Goal: Check status: Check status

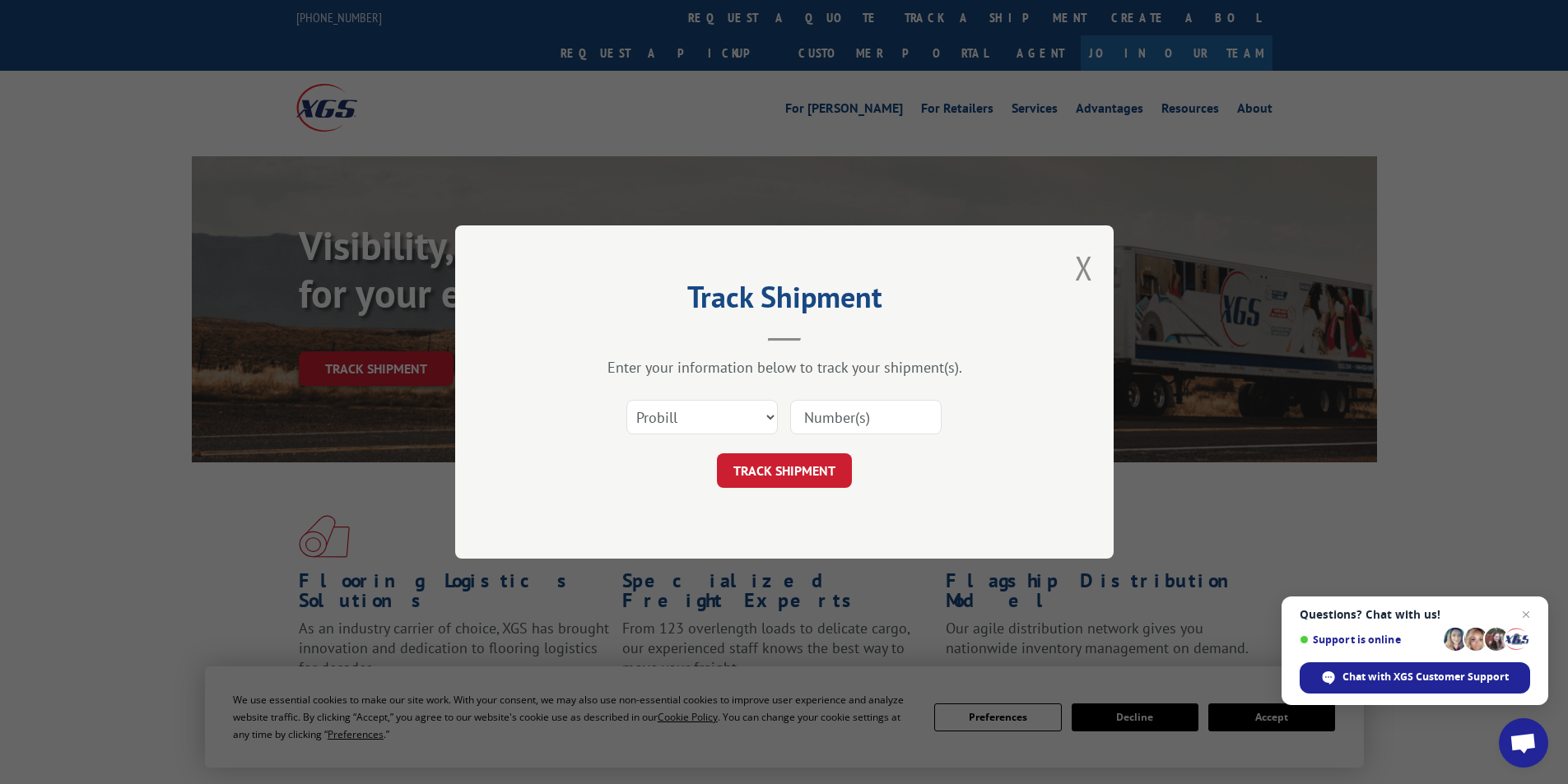
click at [826, 425] on input at bounding box center [866, 417] width 151 height 35
type input "8886791174"
click at [784, 469] on button "TRACK SHIPMENT" at bounding box center [784, 471] width 135 height 35
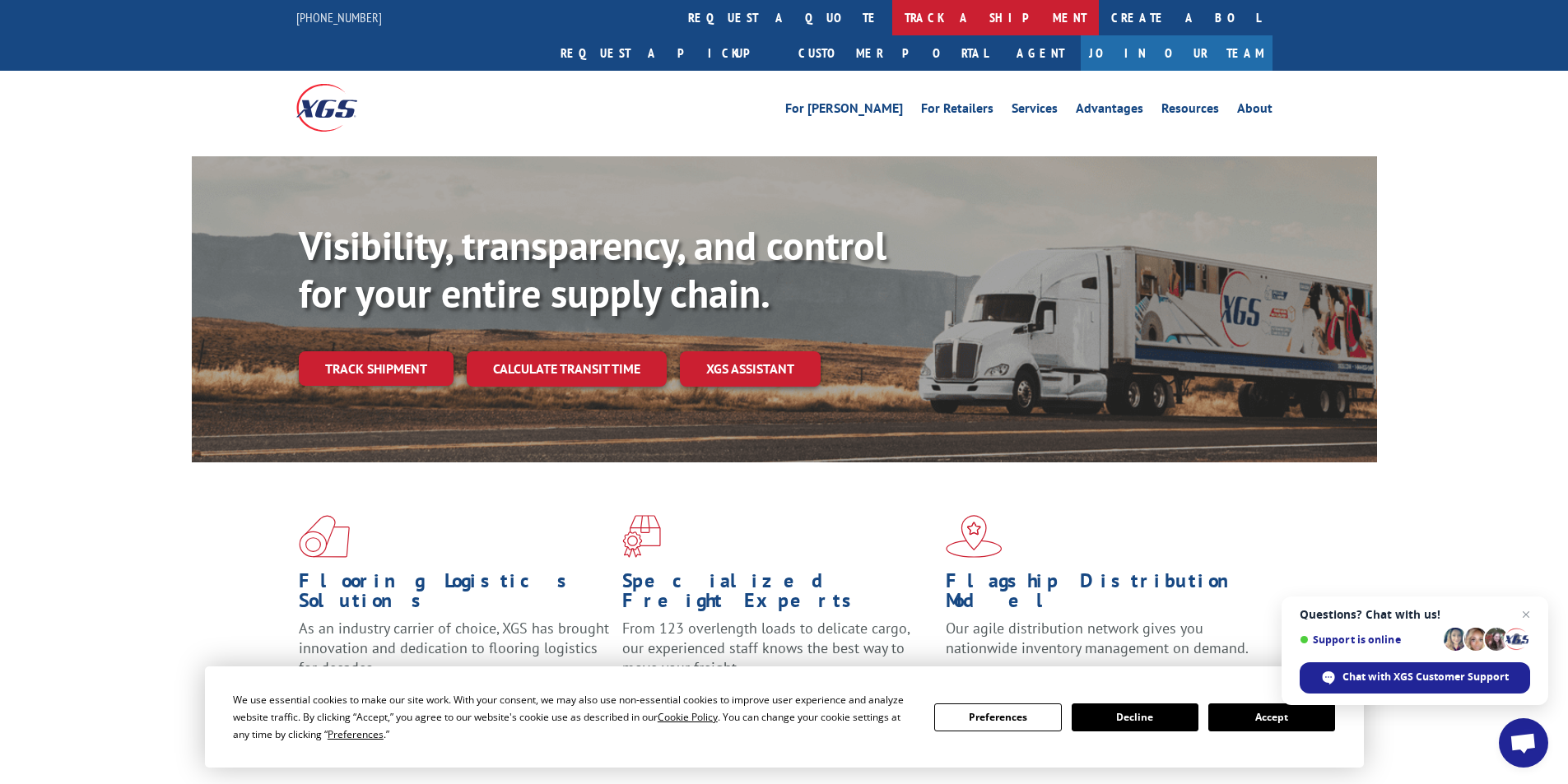
click at [892, 14] on link "track a shipment" at bounding box center [995, 17] width 207 height 35
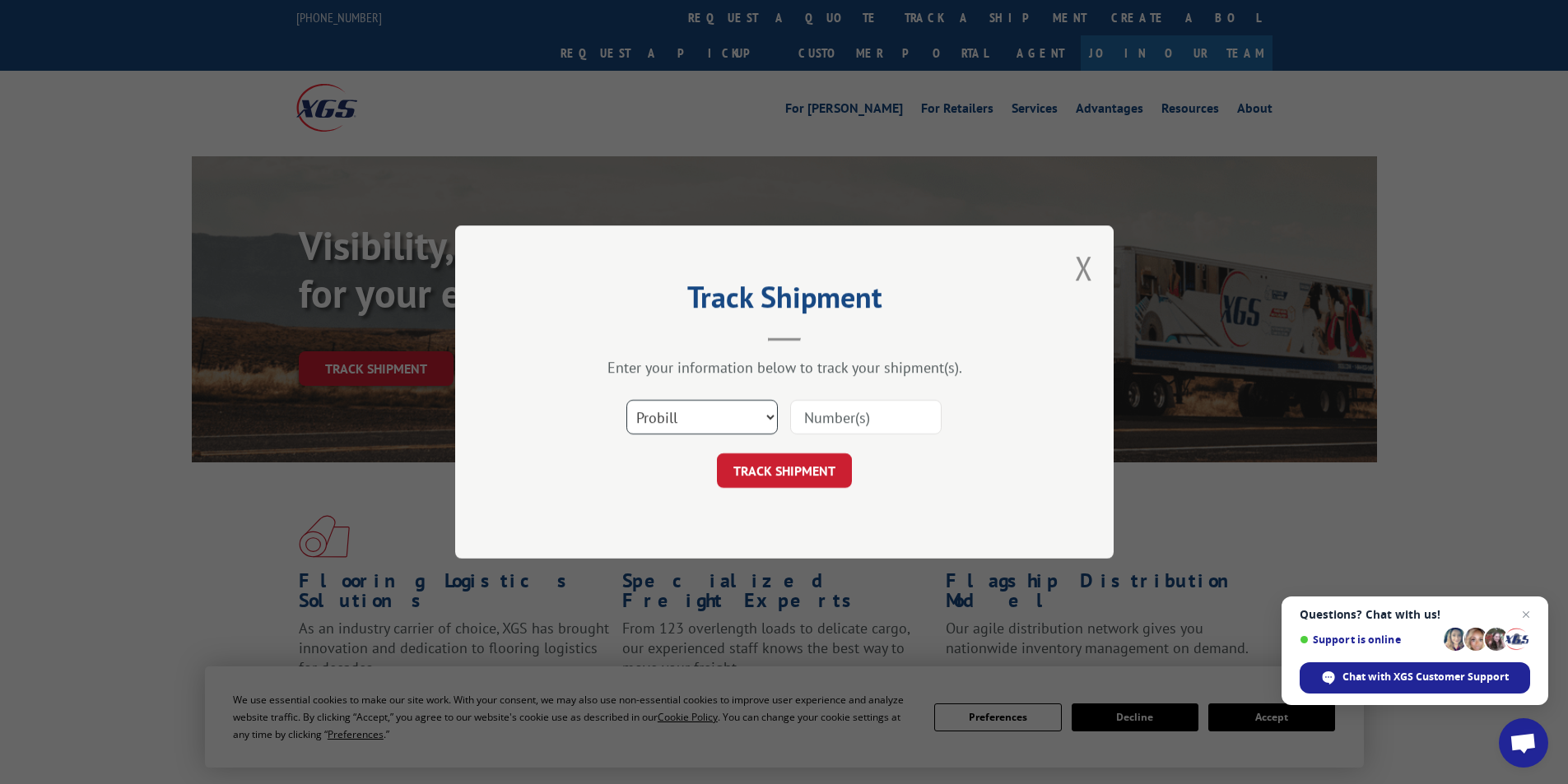
click at [769, 419] on select "Select category... Probill BOL PO" at bounding box center [702, 417] width 151 height 35
select select "bol"
click at [626, 400] on select "Select category... Probill BOL PO" at bounding box center [702, 417] width 151 height 35
click at [824, 414] on input at bounding box center [866, 417] width 151 height 35
type input "8886791174"
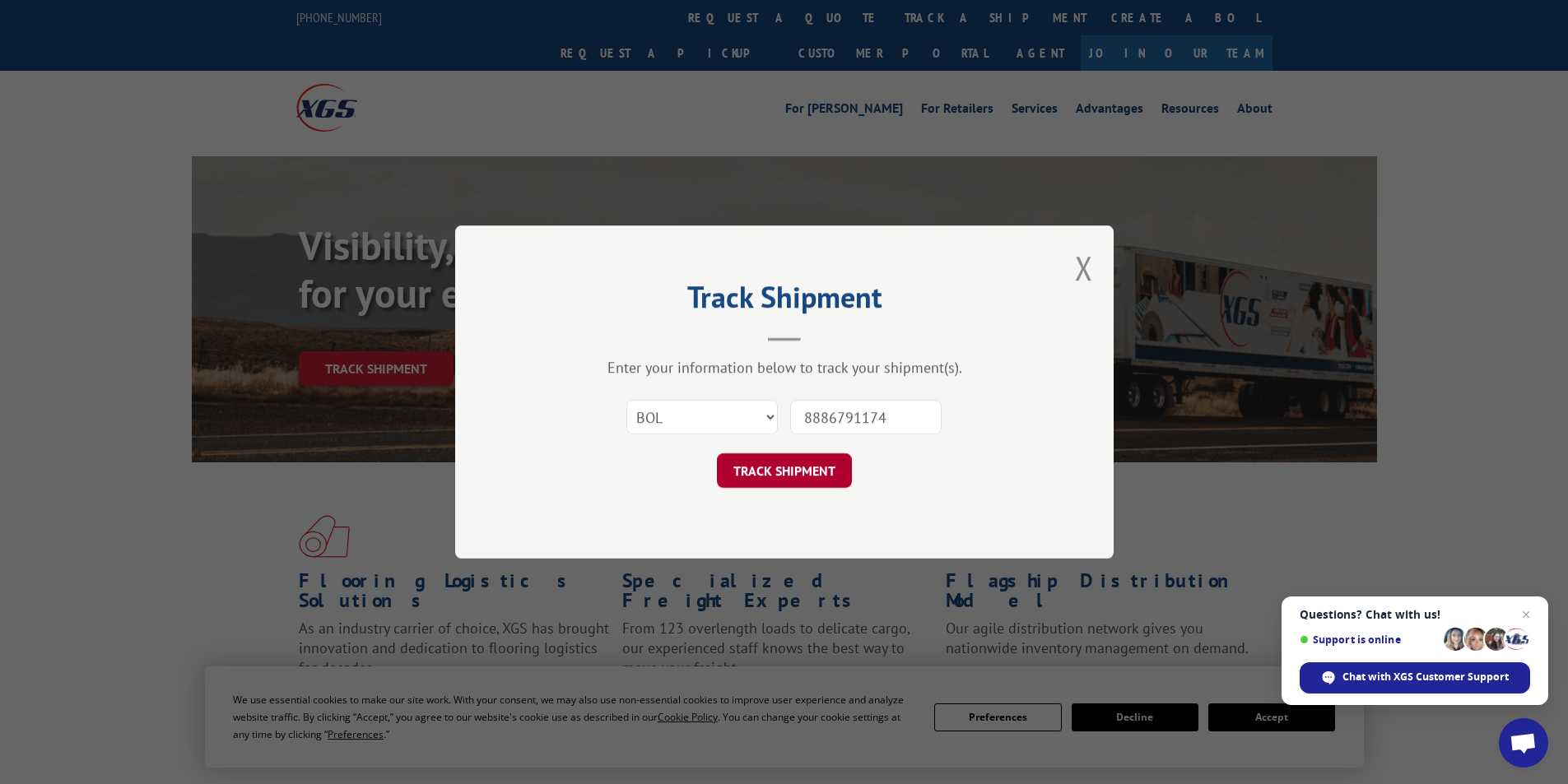
click at [800, 474] on button "TRACK SHIPMENT" at bounding box center [784, 471] width 135 height 35
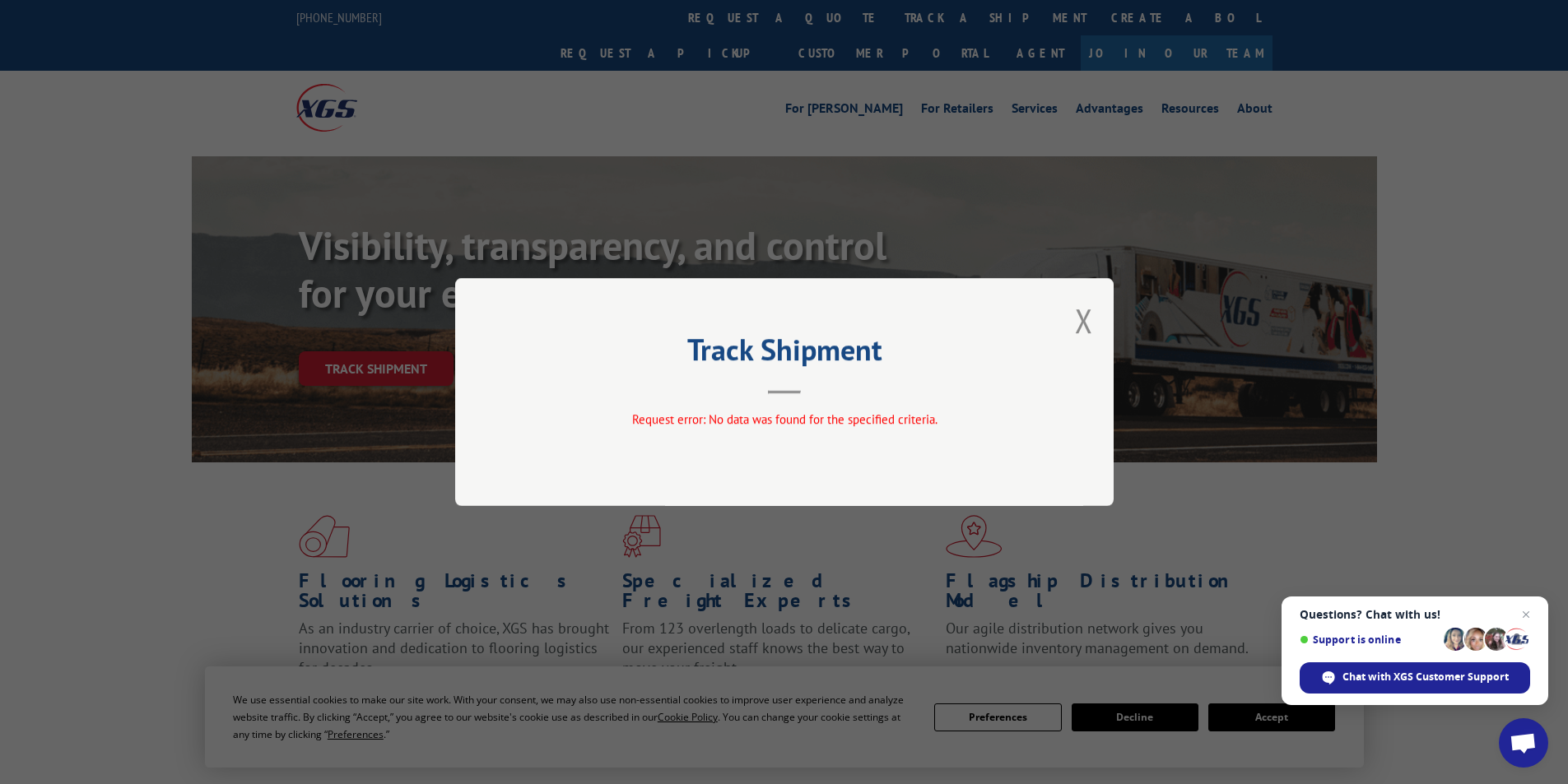
click at [1102, 316] on div "Track Shipment Request error: No data was found for the specified criteria." at bounding box center [784, 392] width 658 height 228
click at [1080, 321] on button "Close modal" at bounding box center [1084, 320] width 18 height 44
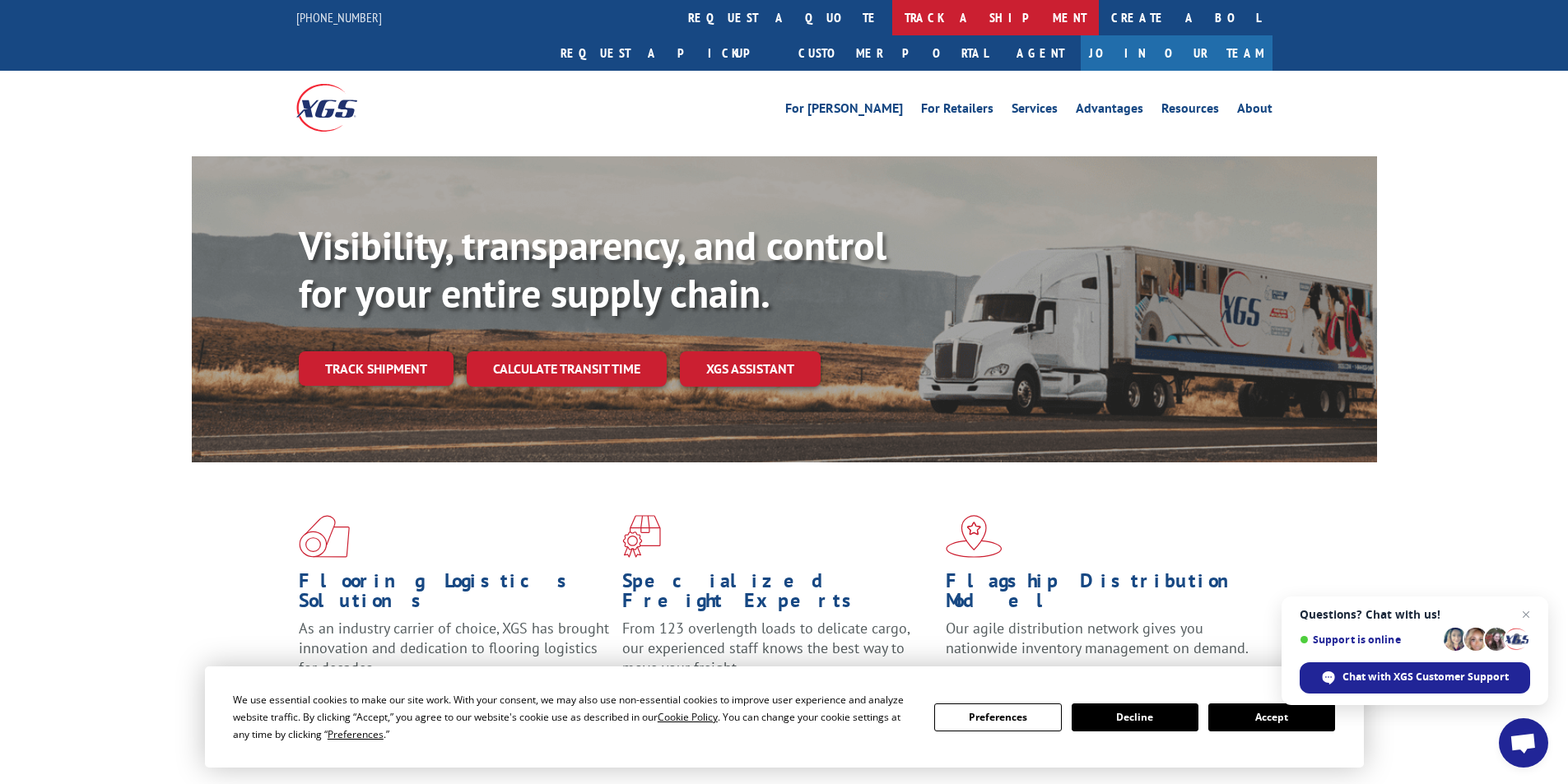
click at [892, 25] on link "track a shipment" at bounding box center [995, 17] width 207 height 35
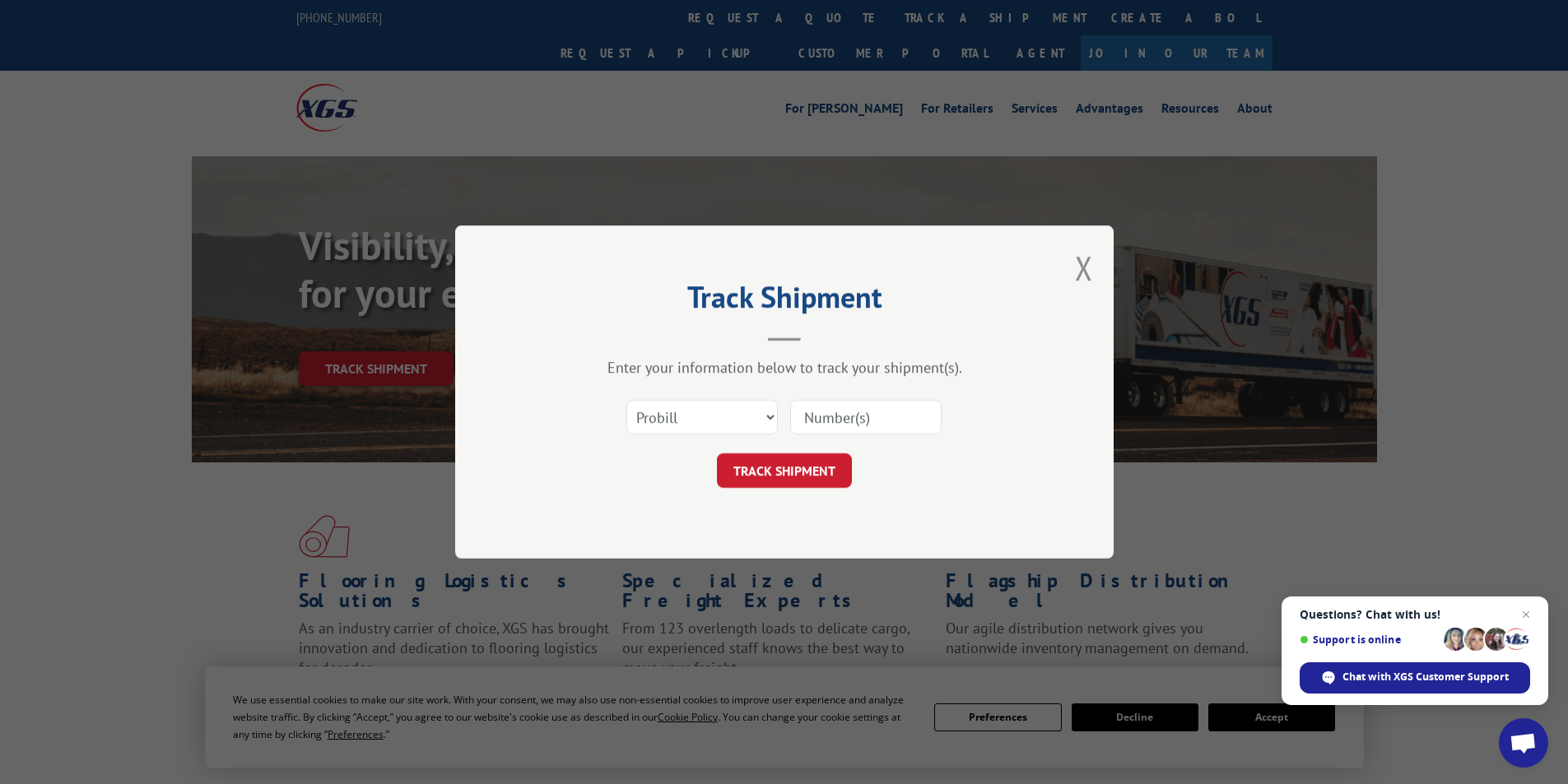
click at [838, 414] on input at bounding box center [866, 417] width 151 height 35
type input "159682207"
click at [796, 470] on button "TRACK SHIPMENT" at bounding box center [784, 471] width 135 height 35
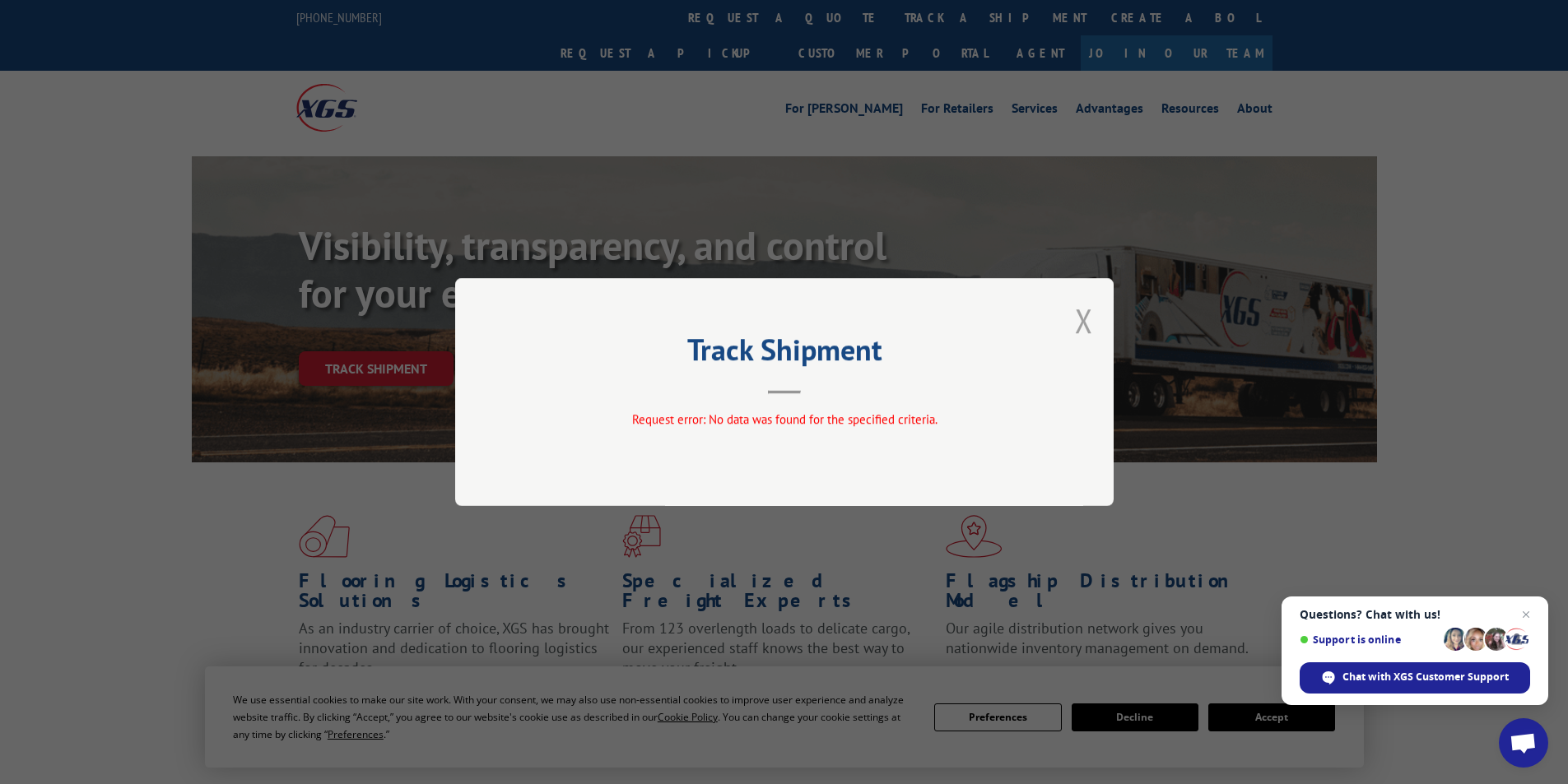
click at [1090, 326] on button "Close modal" at bounding box center [1084, 320] width 18 height 44
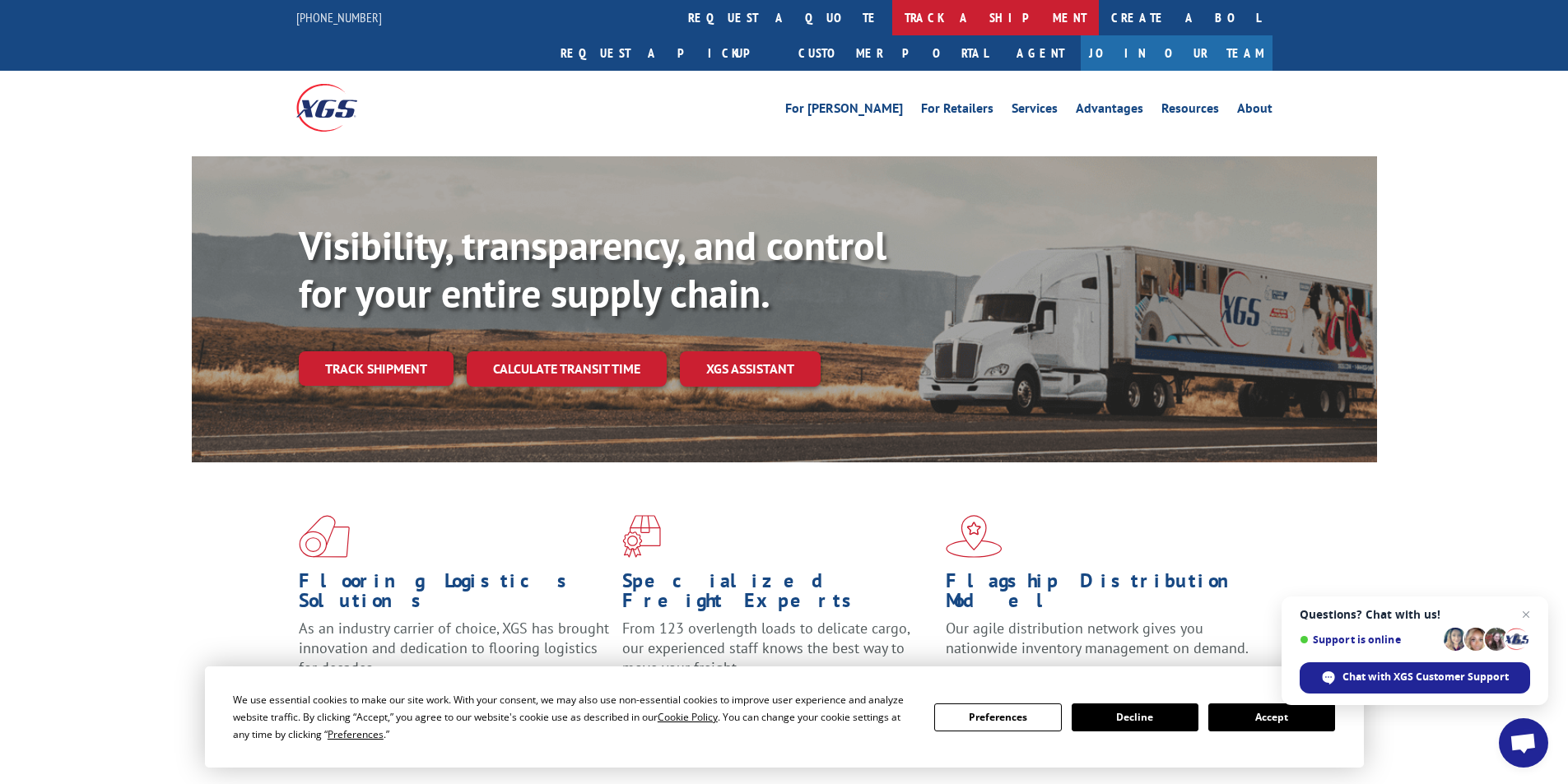
click at [892, 16] on link "track a shipment" at bounding box center [995, 17] width 207 height 35
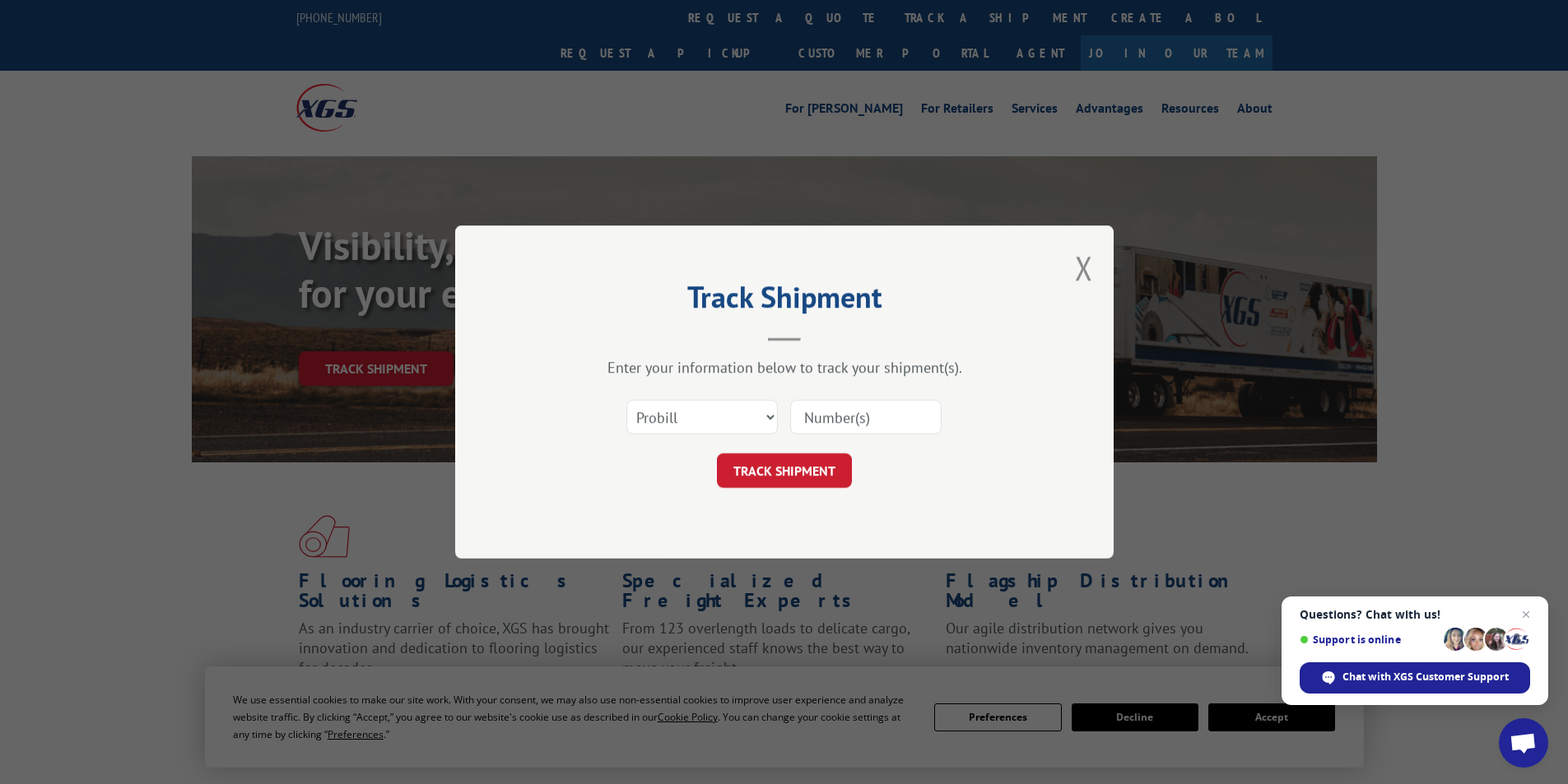
click at [816, 421] on input at bounding box center [866, 417] width 151 height 35
type input "15968207"
click at [796, 477] on button "TRACK SHIPMENT" at bounding box center [784, 471] width 135 height 35
